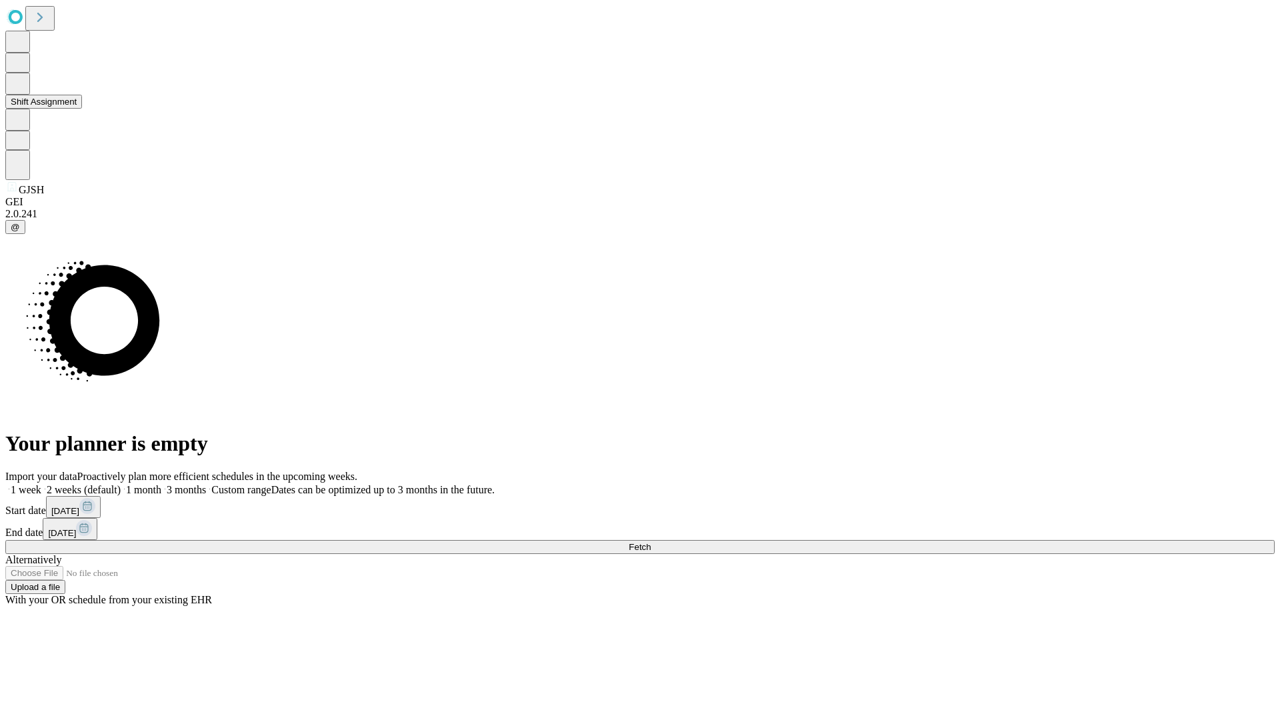
click at [82, 109] on button "Shift Assignment" at bounding box center [43, 102] width 77 height 14
